Goal: Check status: Check status

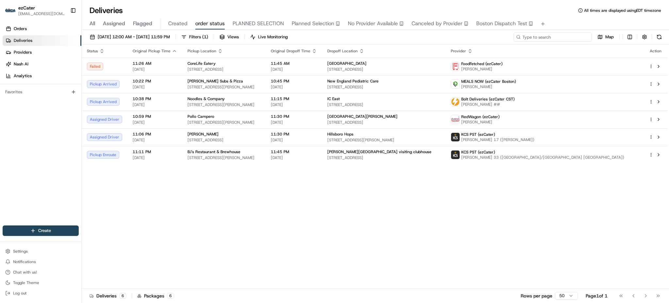
click at [544, 38] on input at bounding box center [553, 36] width 78 height 9
paste input "C555E6"
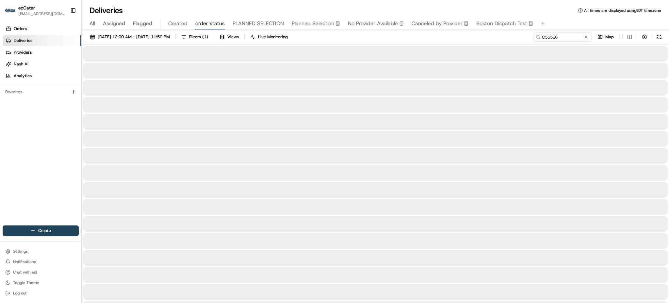
click at [570, 23] on div "All Assigned Flagged Created order status PLANNED SELECTION Planned Selection N…" at bounding box center [375, 23] width 587 height 11
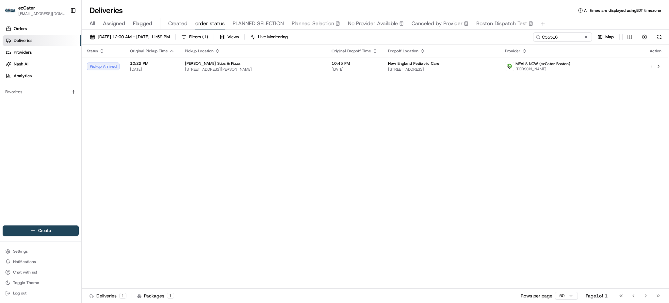
click at [389, 57] on th "Dropoff Location" at bounding box center [441, 50] width 117 height 13
click at [389, 63] on span "New England Pediatric Care" at bounding box center [413, 63] width 51 height 5
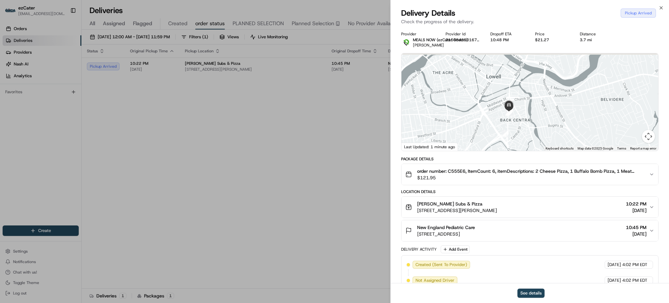
drag, startPoint x: 530, startPoint y: 94, endPoint x: 530, endPoint y: 98, distance: 3.9
click at [530, 98] on div at bounding box center [530, 101] width 257 height 97
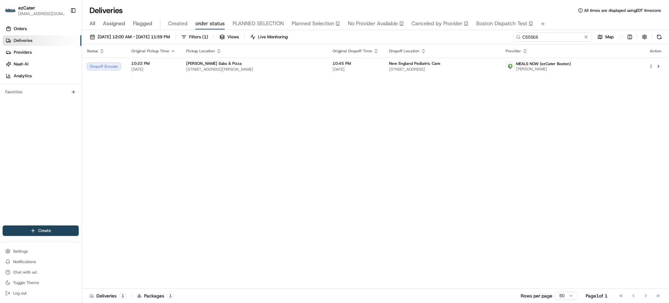
click at [571, 32] on input "C555E6" at bounding box center [553, 36] width 78 height 9
click at [424, 67] on span "[STREET_ADDRESS]" at bounding box center [442, 69] width 106 height 5
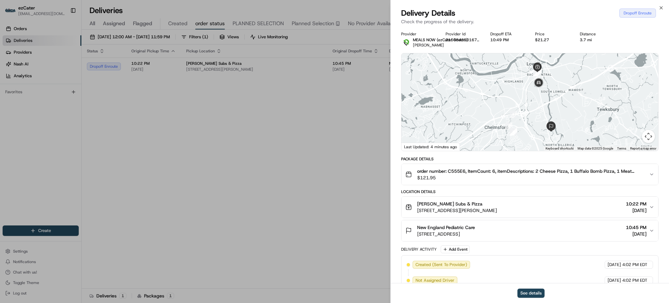
click at [550, 234] on div "New England Pediatric Care [STREET_ADDRESS] 10:45 PM [DATE]" at bounding box center [527, 230] width 244 height 13
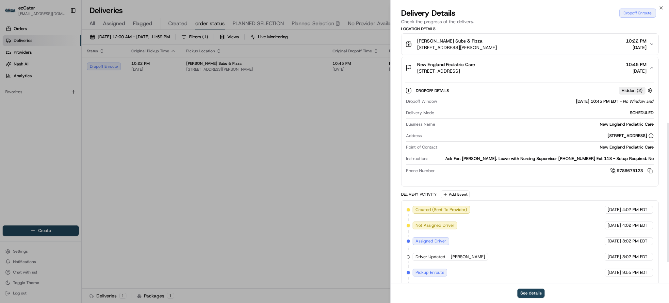
scroll to position [174, 0]
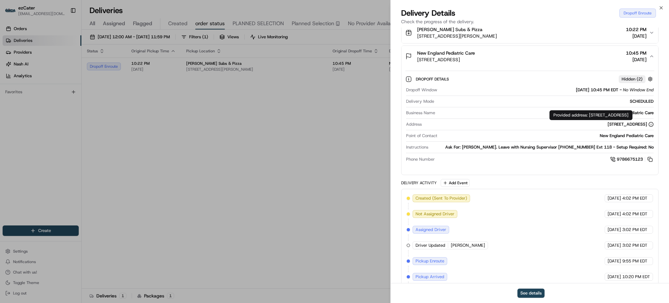
click at [589, 115] on div "Provided address: [STREET_ADDRESS] Provided address: [STREET_ADDRESS]" at bounding box center [591, 115] width 83 height 10
copy div "Provided address: [STREET_ADDRESS]"
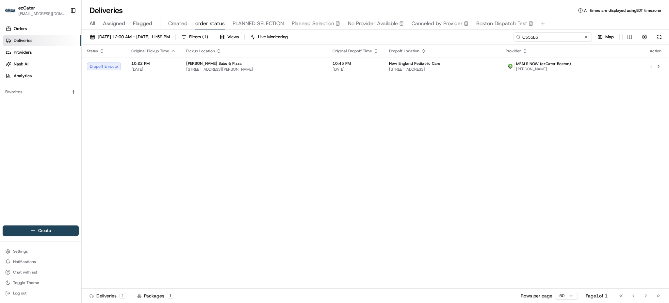
click at [572, 39] on input "C555E6" at bounding box center [553, 36] width 78 height 9
paste input "24PFR3"
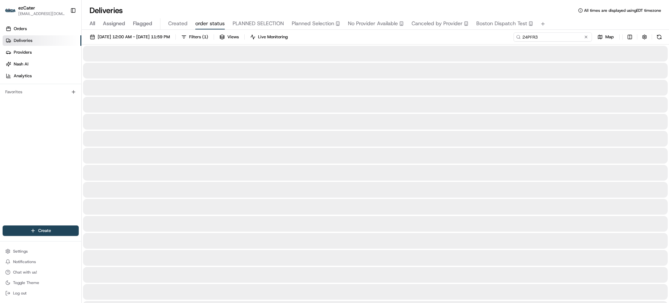
type input "24PFR3"
click at [479, 42] on div "[DATE] 12:00 AM - [DATE] 11:59 PM Filters ( 1 ) Views Live Monitoring 24PFR3 Map" at bounding box center [375, 38] width 587 height 12
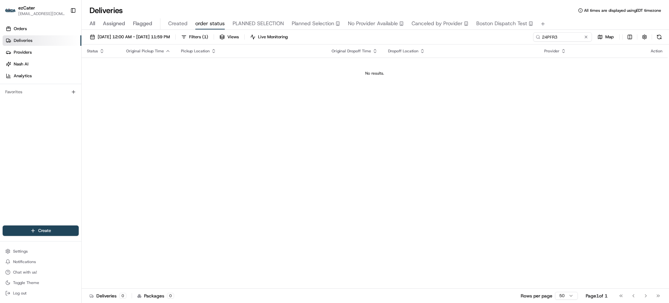
click at [517, 130] on div "Status Original Pickup Time Pickup Location Original Dropoff Time Dropoff Locat…" at bounding box center [375, 166] width 586 height 244
click at [575, 38] on input "24PFR3" at bounding box center [553, 36] width 78 height 9
click at [92, 21] on span "All" at bounding box center [93, 24] width 6 height 8
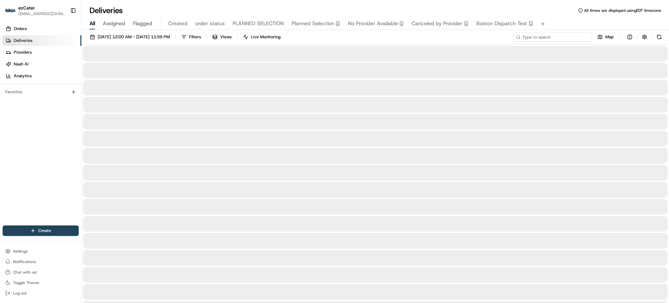
click at [581, 33] on input at bounding box center [553, 36] width 78 height 9
paste input "24PFR3"
type input "24PFR3"
click at [568, 16] on div "All Assigned Flagged Created order status PLANNED SELECTION Planned Selection N…" at bounding box center [375, 23] width 587 height 14
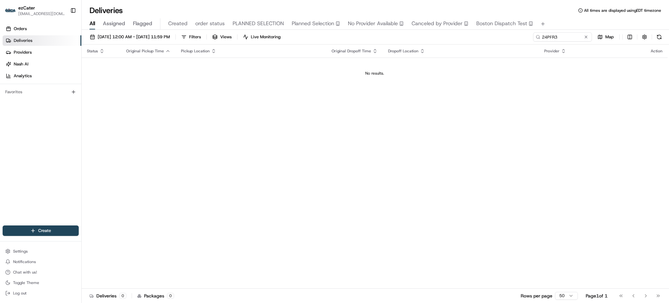
click at [463, 88] on td "No results." at bounding box center [375, 73] width 586 height 31
click at [157, 35] on span "[DATE] 12:00 AM - [DATE] 11:59 PM" at bounding box center [134, 37] width 72 height 6
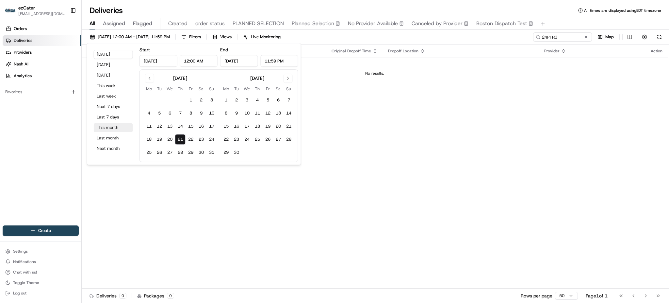
click at [121, 128] on button "This month" at bounding box center [113, 127] width 39 height 9
type input "[DATE]"
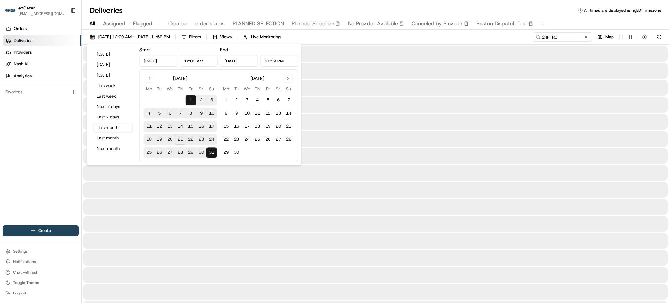
click at [403, 35] on div "[DATE] 12:00 AM - [DATE] 11:59 PM Filters Views Live Monitoring 24PFR3 Map" at bounding box center [375, 38] width 587 height 12
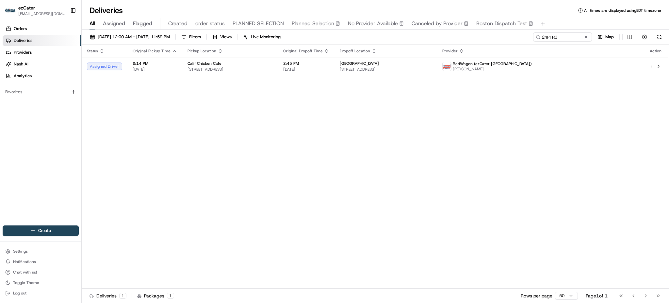
drag, startPoint x: 504, startPoint y: 139, endPoint x: 474, endPoint y: 118, distance: 36.5
click at [506, 139] on div "Status Original Pickup Time Pickup Location Original Dropoff Time Dropoff Locat…" at bounding box center [375, 166] width 586 height 244
click at [396, 66] on td "[GEOGRAPHIC_DATA][STREET_ADDRESS][GEOGRAPHIC_DATA]" at bounding box center [386, 67] width 103 height 18
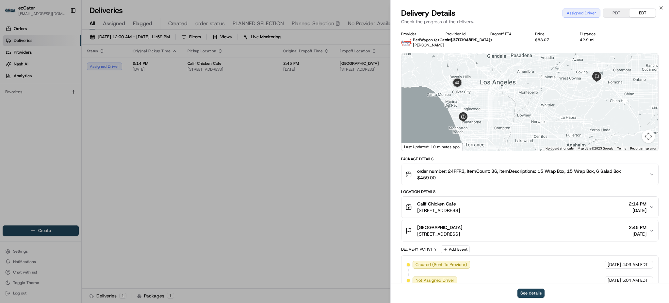
click at [543, 231] on div "[GEOGRAPHIC_DATA][STREET_ADDRESS][GEOGRAPHIC_DATA] 2:45 PM [DATE]" at bounding box center [527, 230] width 244 height 13
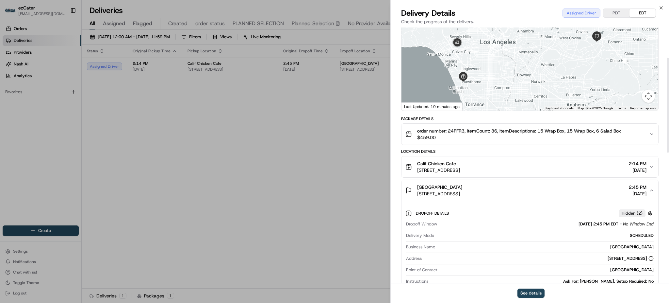
scroll to position [87, 0]
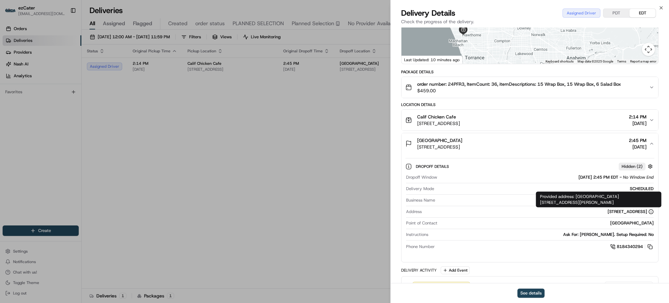
click at [592, 196] on div "Provided address: [GEOGRAPHIC_DATA][PERSON_NAME][STREET_ADDRESS] Provided addre…" at bounding box center [598, 199] width 125 height 16
copy div "Provided address: [GEOGRAPHIC_DATA][STREET_ADDRESS][PERSON_NAME]"
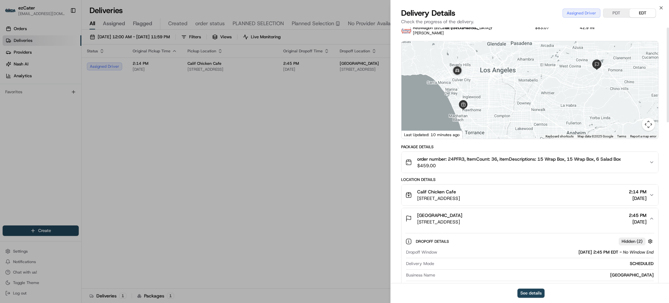
scroll to position [0, 0]
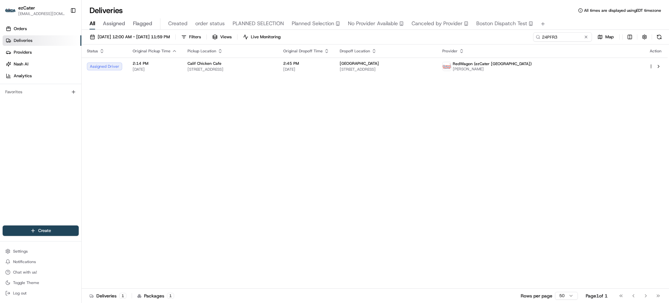
click at [422, 80] on div "Status Original Pickup Time Pickup Location Original Dropoff Time Dropoff Locat…" at bounding box center [375, 166] width 586 height 244
click at [407, 68] on span "[STREET_ADDRESS]" at bounding box center [386, 69] width 92 height 5
click at [329, 68] on span "[DATE]" at bounding box center [306, 69] width 46 height 5
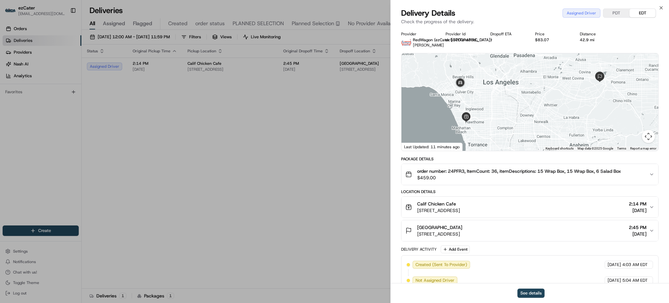
click at [460, 209] on span "[STREET_ADDRESS]" at bounding box center [438, 210] width 43 height 7
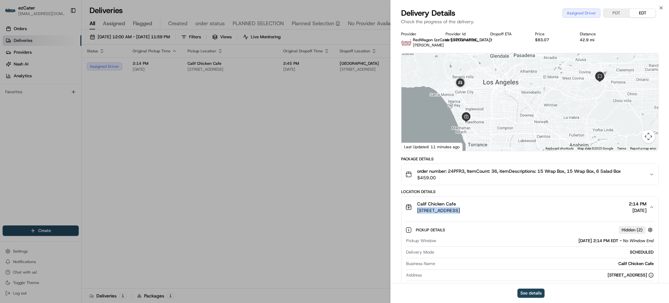
click at [460, 209] on span "[STREET_ADDRESS]" at bounding box center [438, 210] width 43 height 7
copy span "[STREET_ADDRESS]"
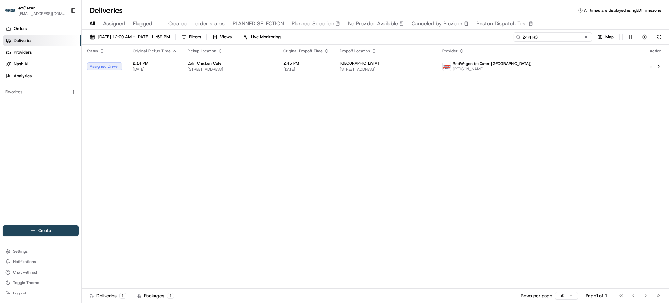
click at [563, 39] on input "24PFR3" at bounding box center [553, 36] width 78 height 9
paste input "0E9-RAX"
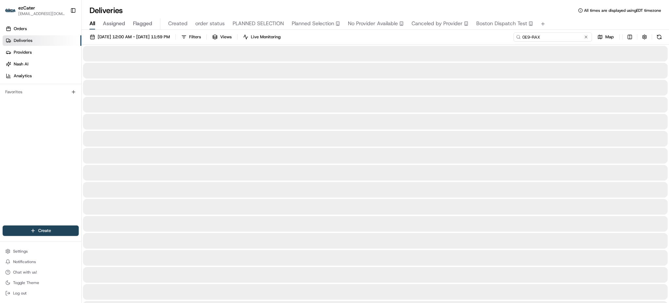
type input "0E9-RAX"
